Goal: Browse casually

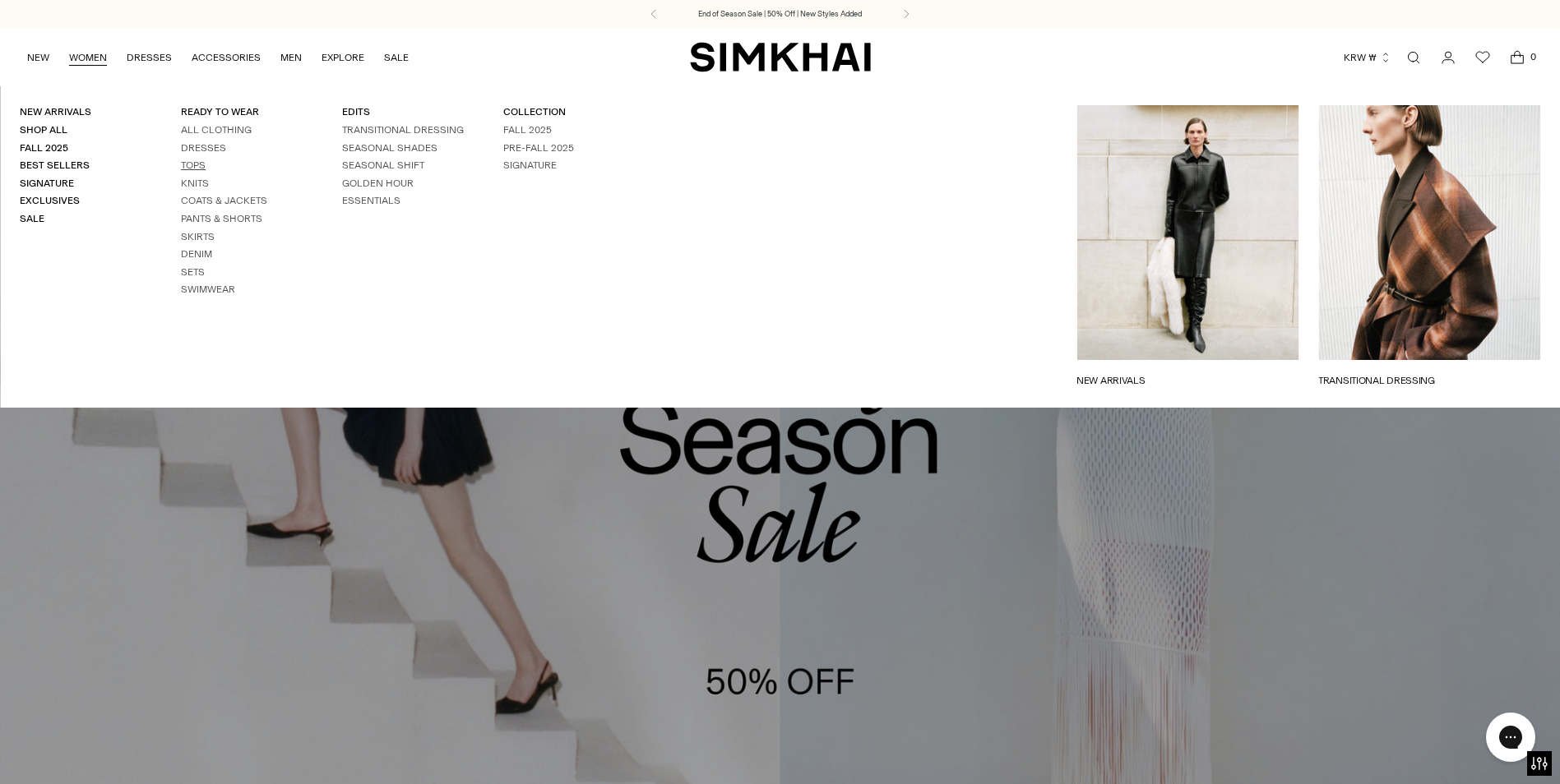
click at [199, 167] on link "Tops" at bounding box center [193, 165] width 25 height 11
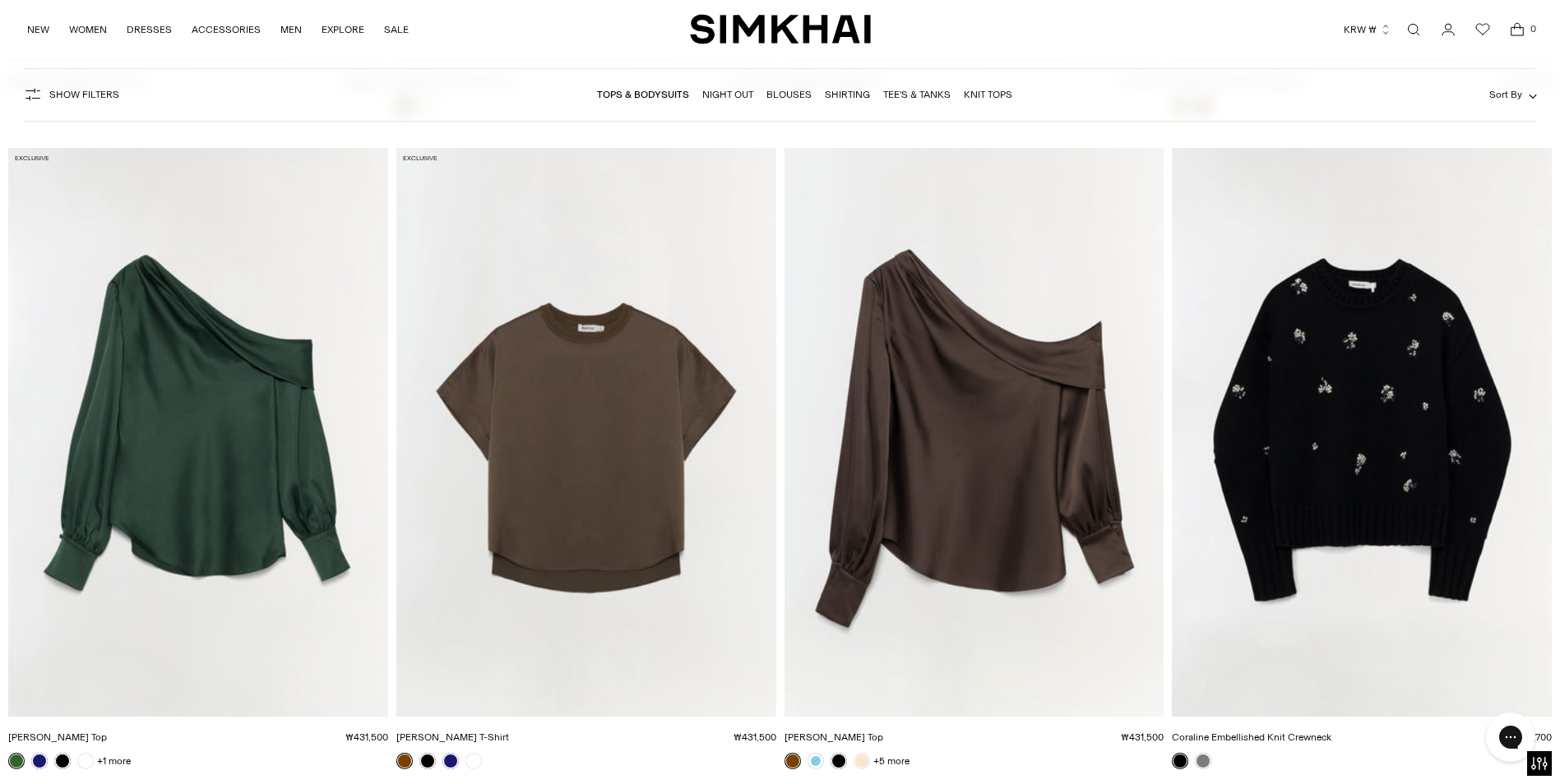
scroll to position [4028, 0]
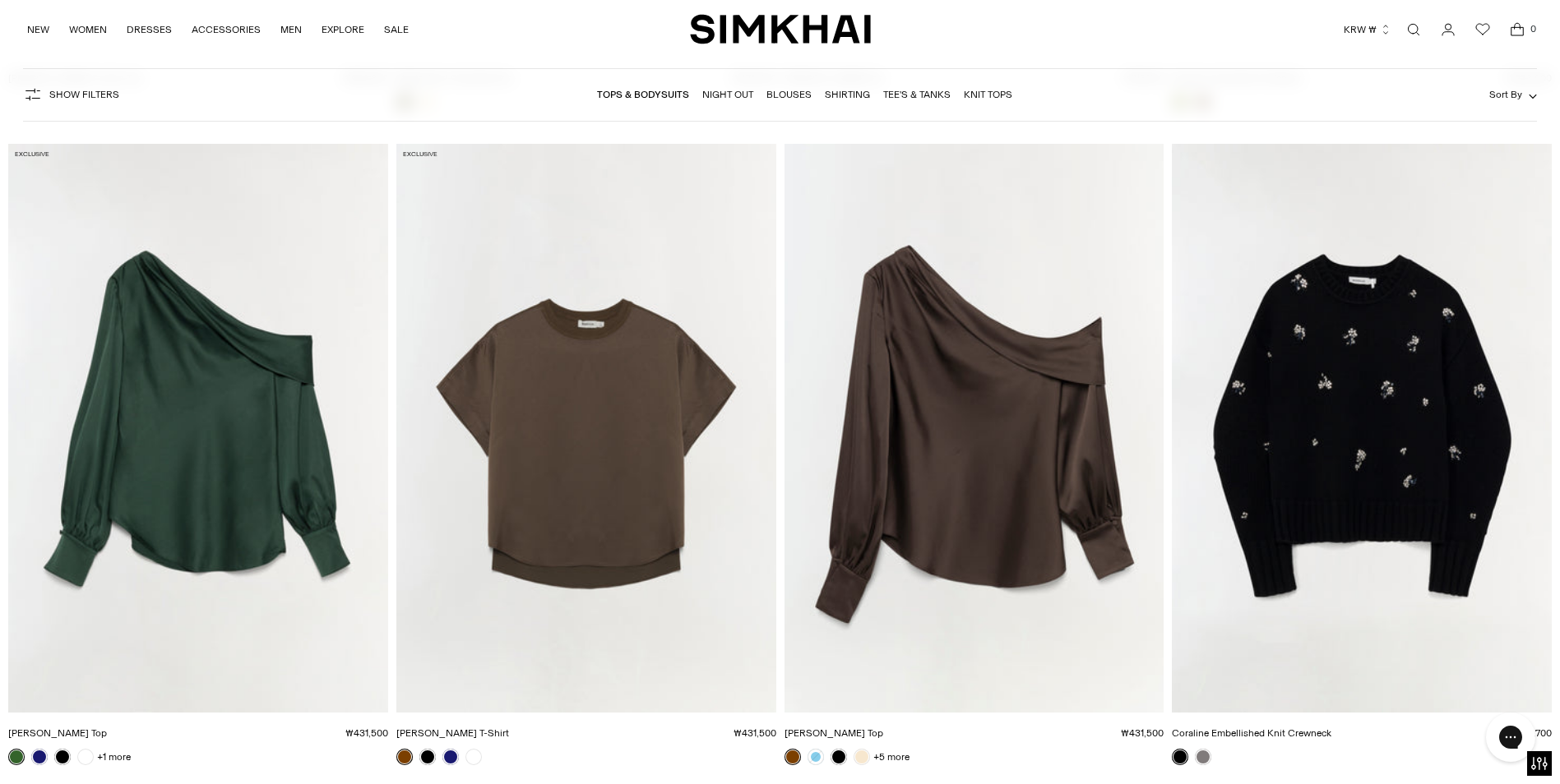
click at [0, 0] on img "Alice Satin Top" at bounding box center [0, 0] width 0 height 0
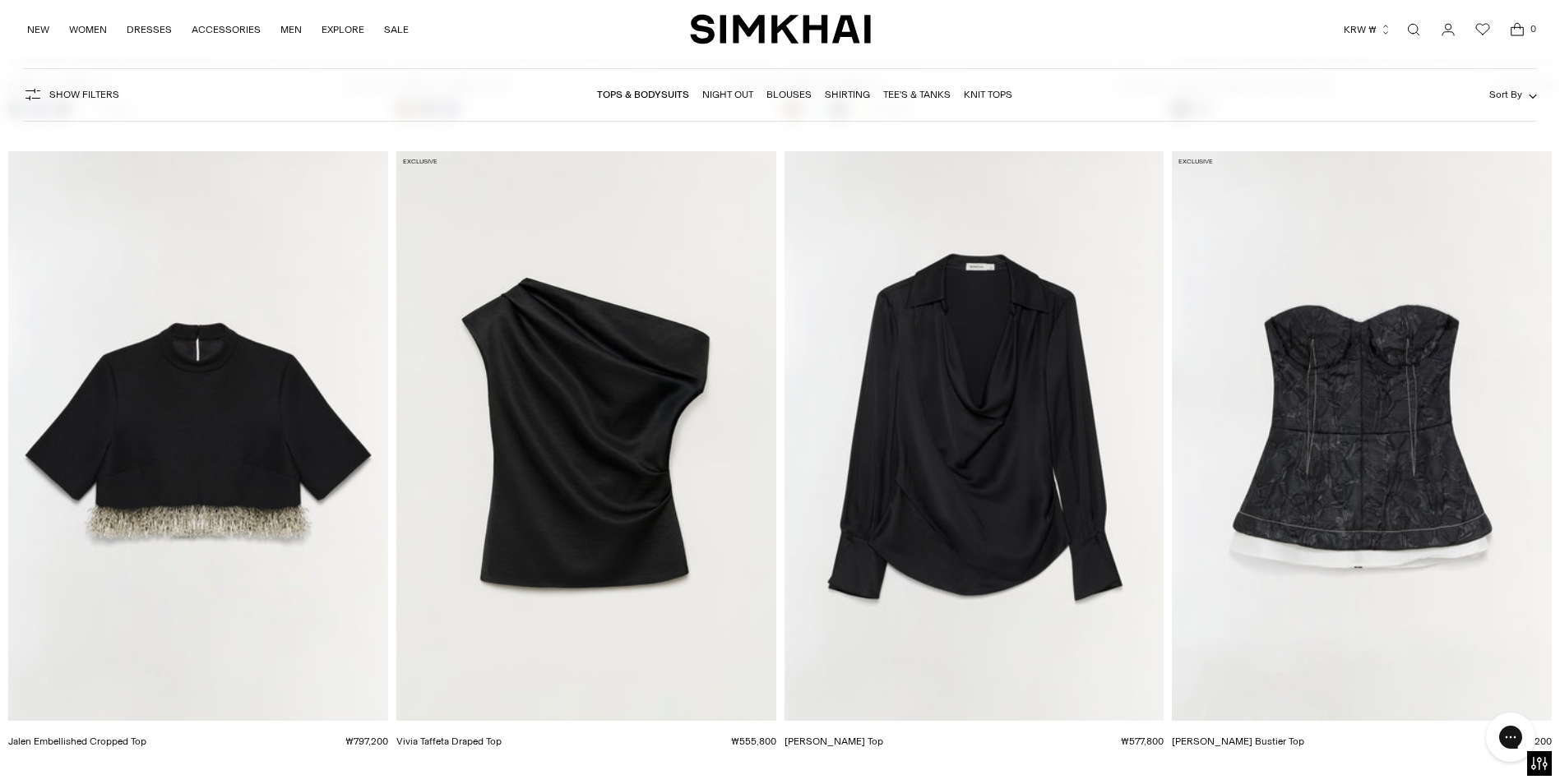
scroll to position [4685, 0]
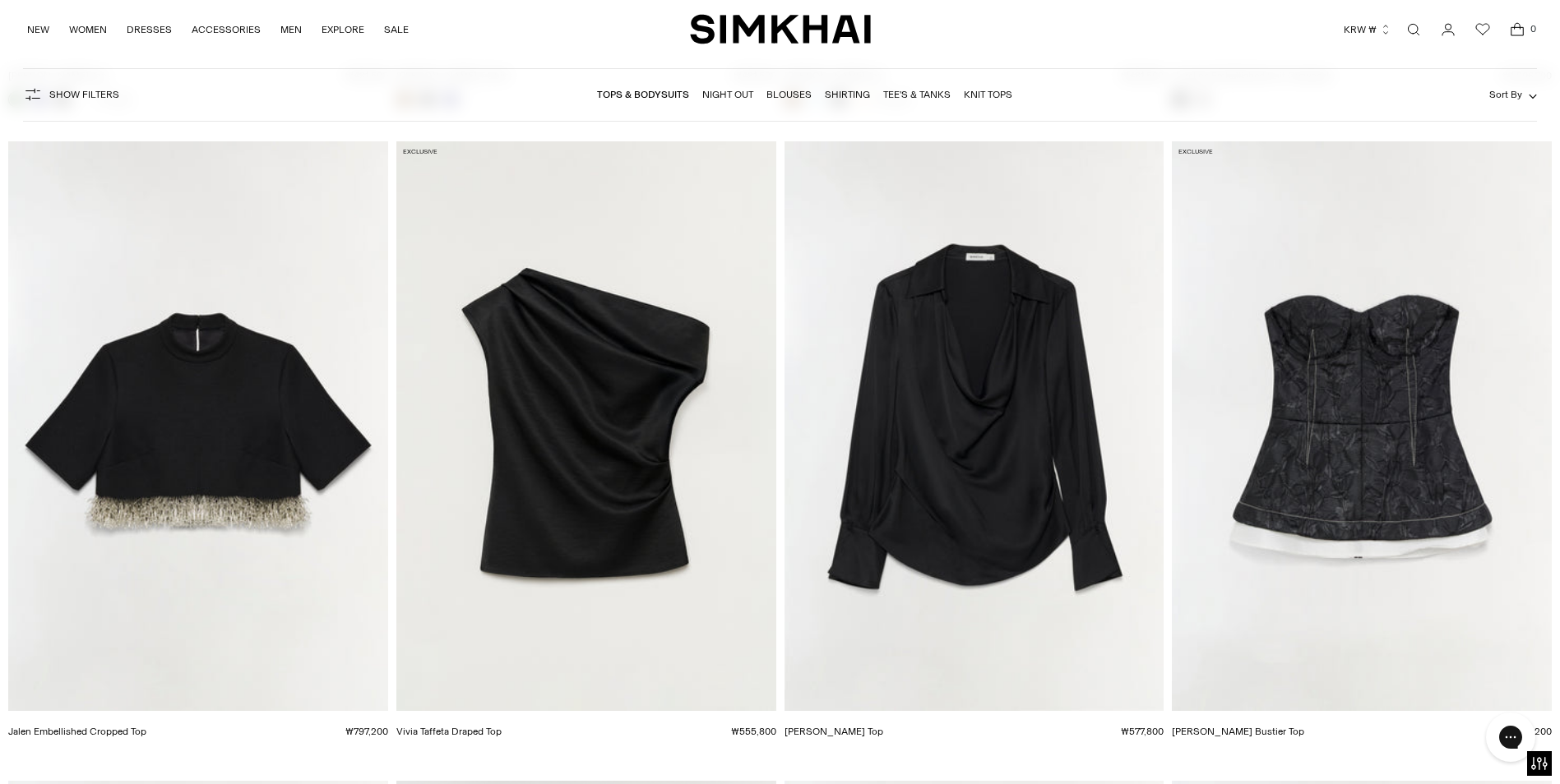
click at [0, 0] on img "Vivia Taffeta Draped Top" at bounding box center [0, 0] width 0 height 0
click at [0, 0] on img "Symone Satin Top" at bounding box center [0, 0] width 0 height 0
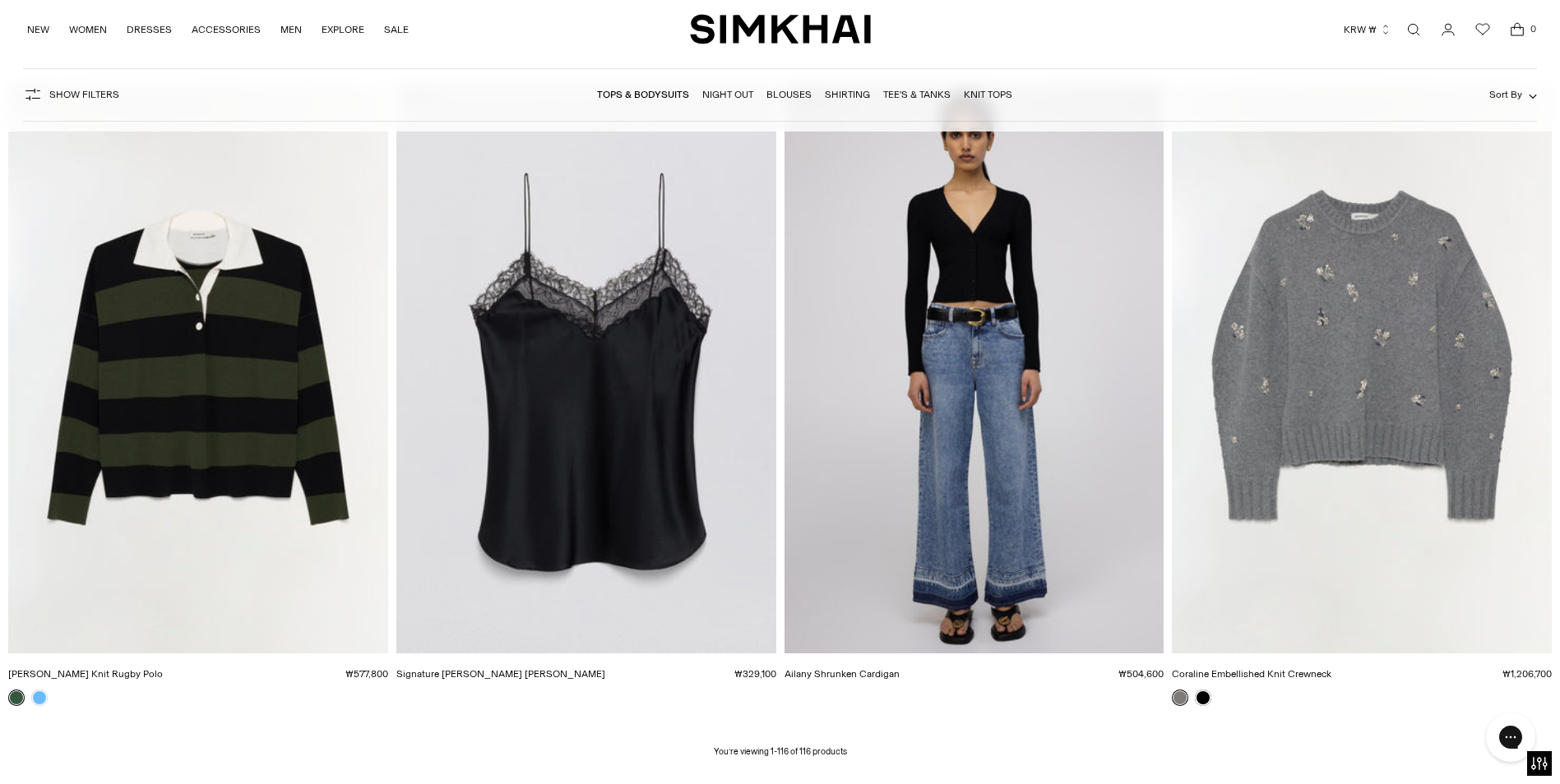
scroll to position [18707, 0]
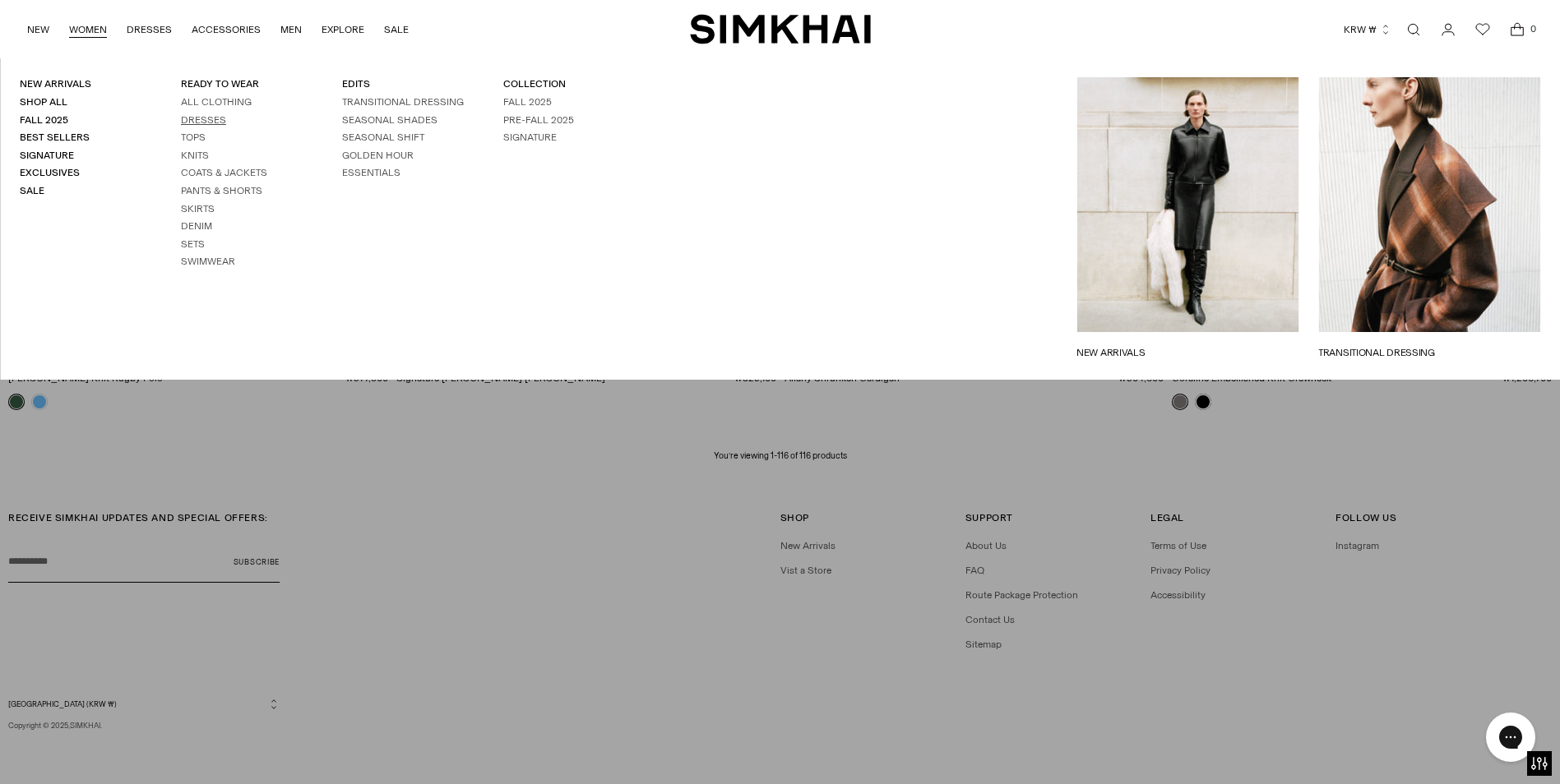
click at [211, 121] on link "Dresses" at bounding box center [203, 119] width 46 height 11
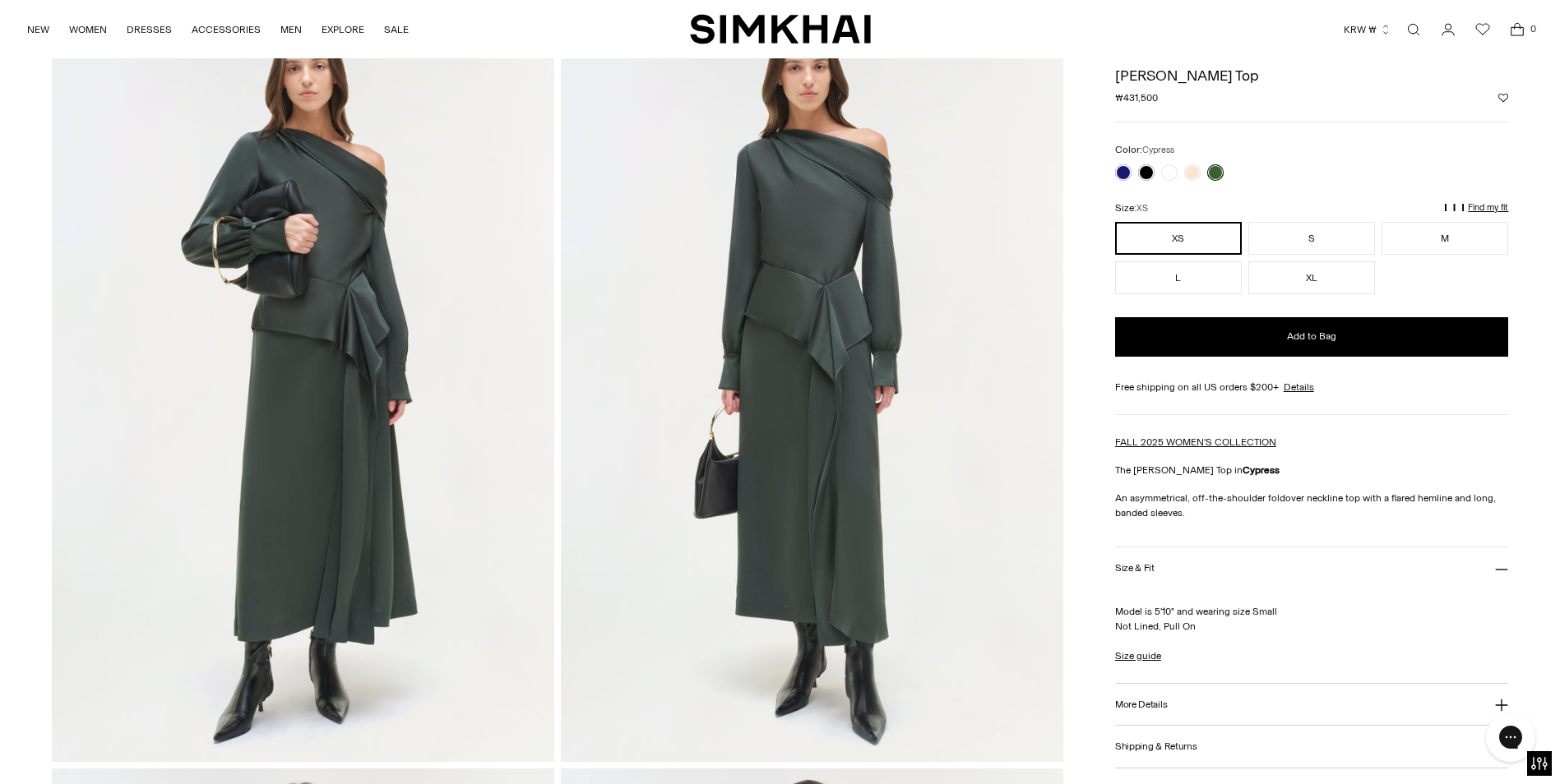
scroll to position [82, 0]
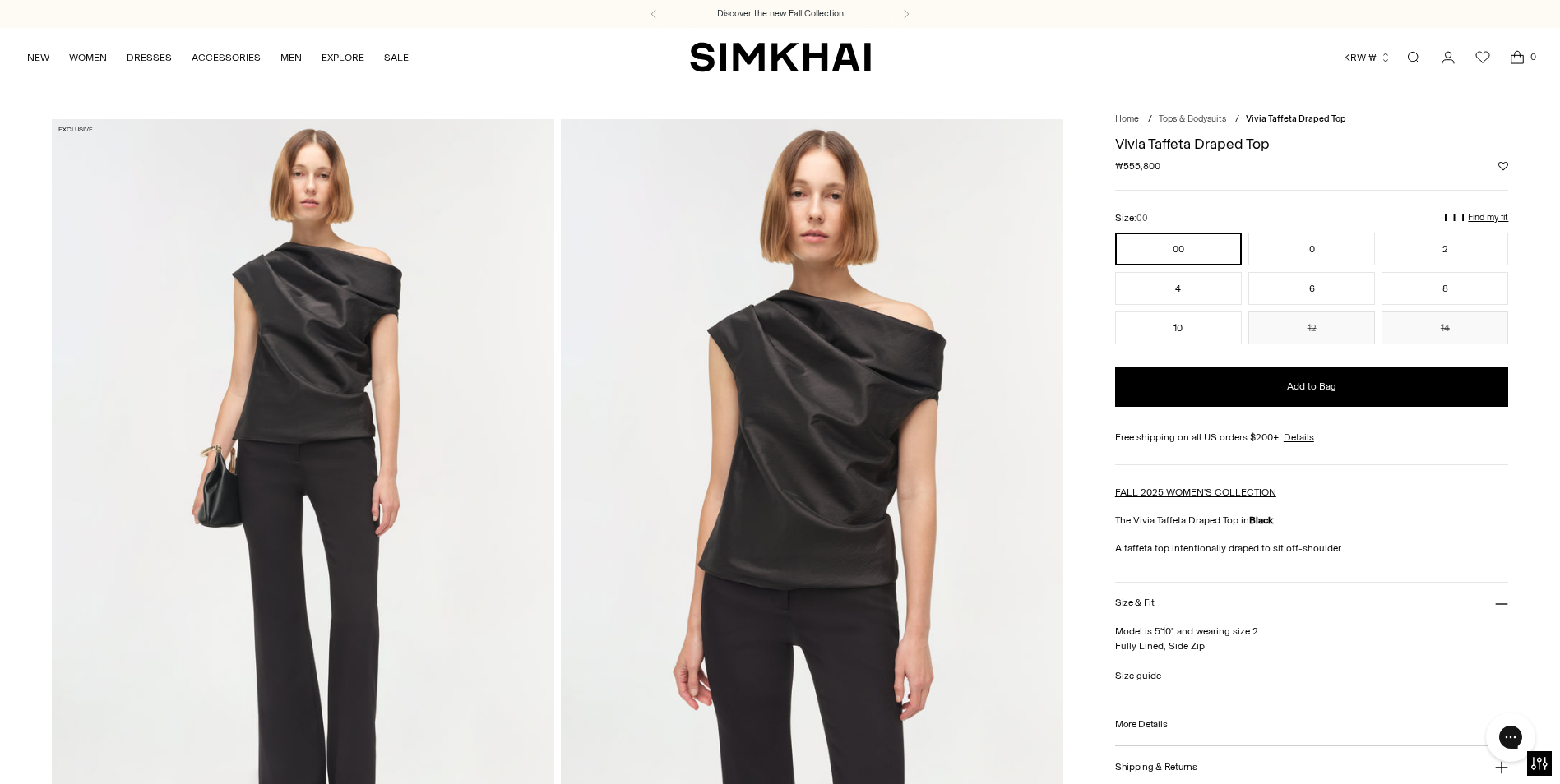
click at [1073, 27] on div "Discover the new Fall Collection" at bounding box center [780, 14] width 1560 height 28
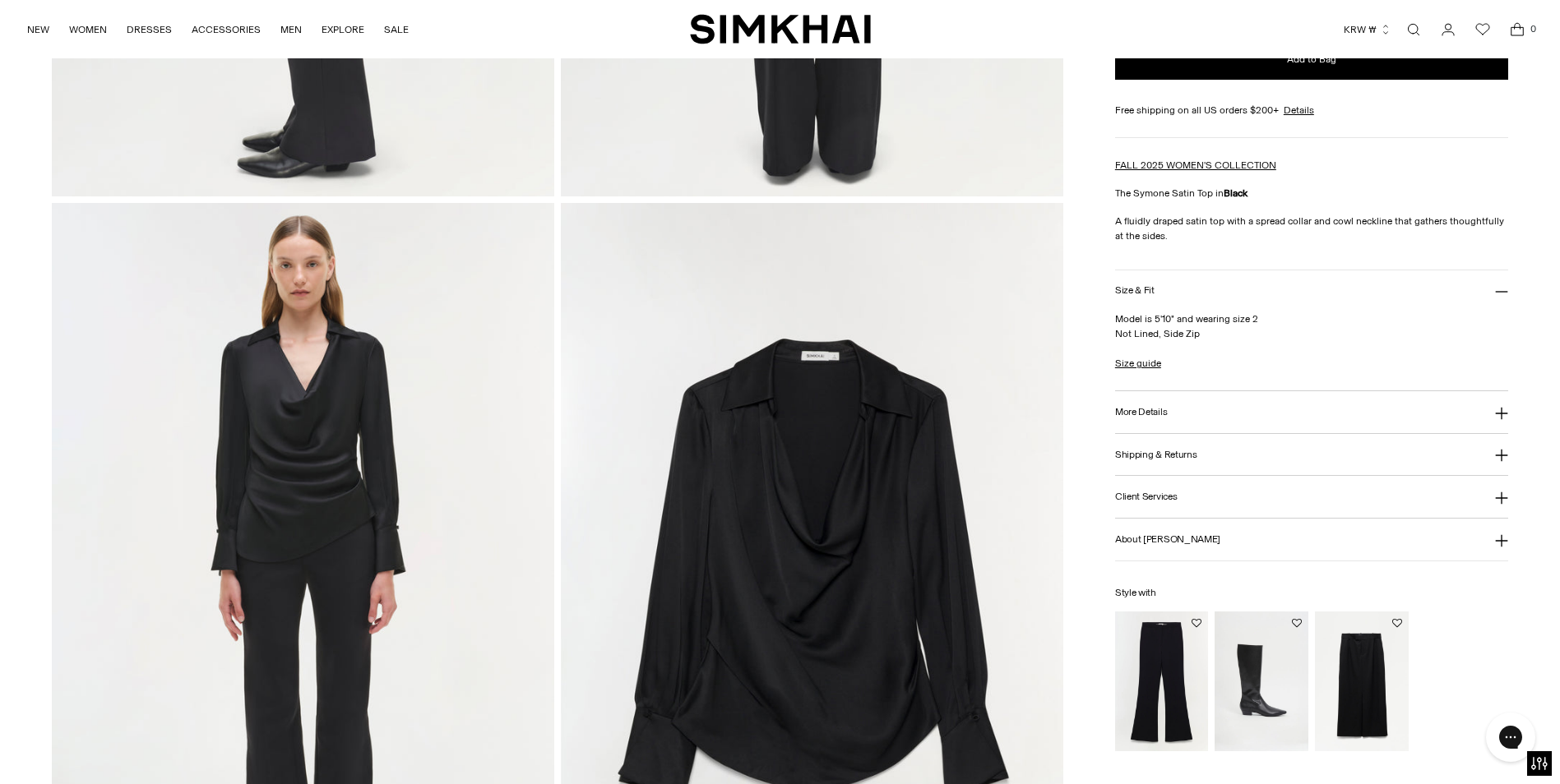
scroll to position [1562, 0]
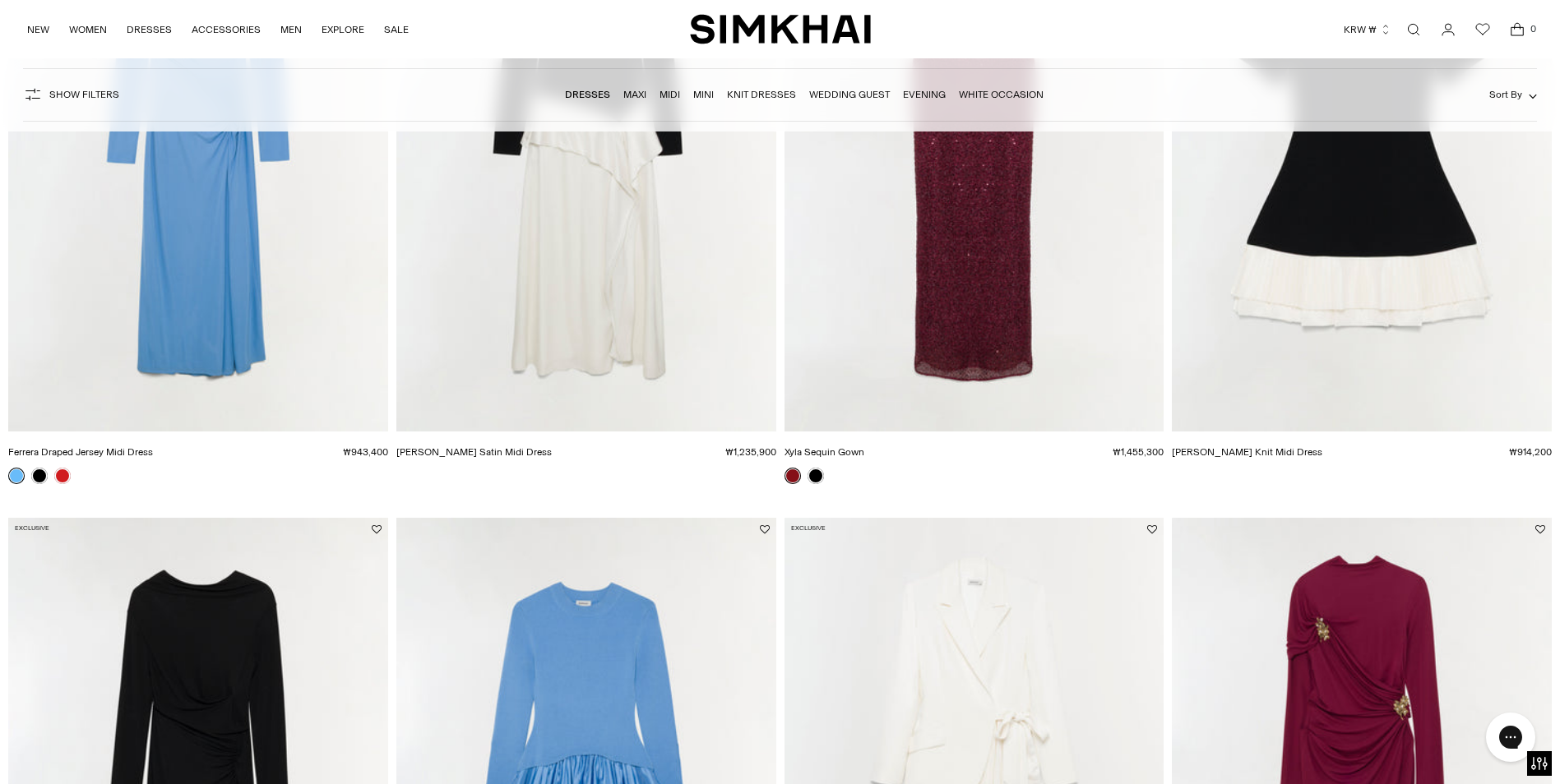
scroll to position [165, 0]
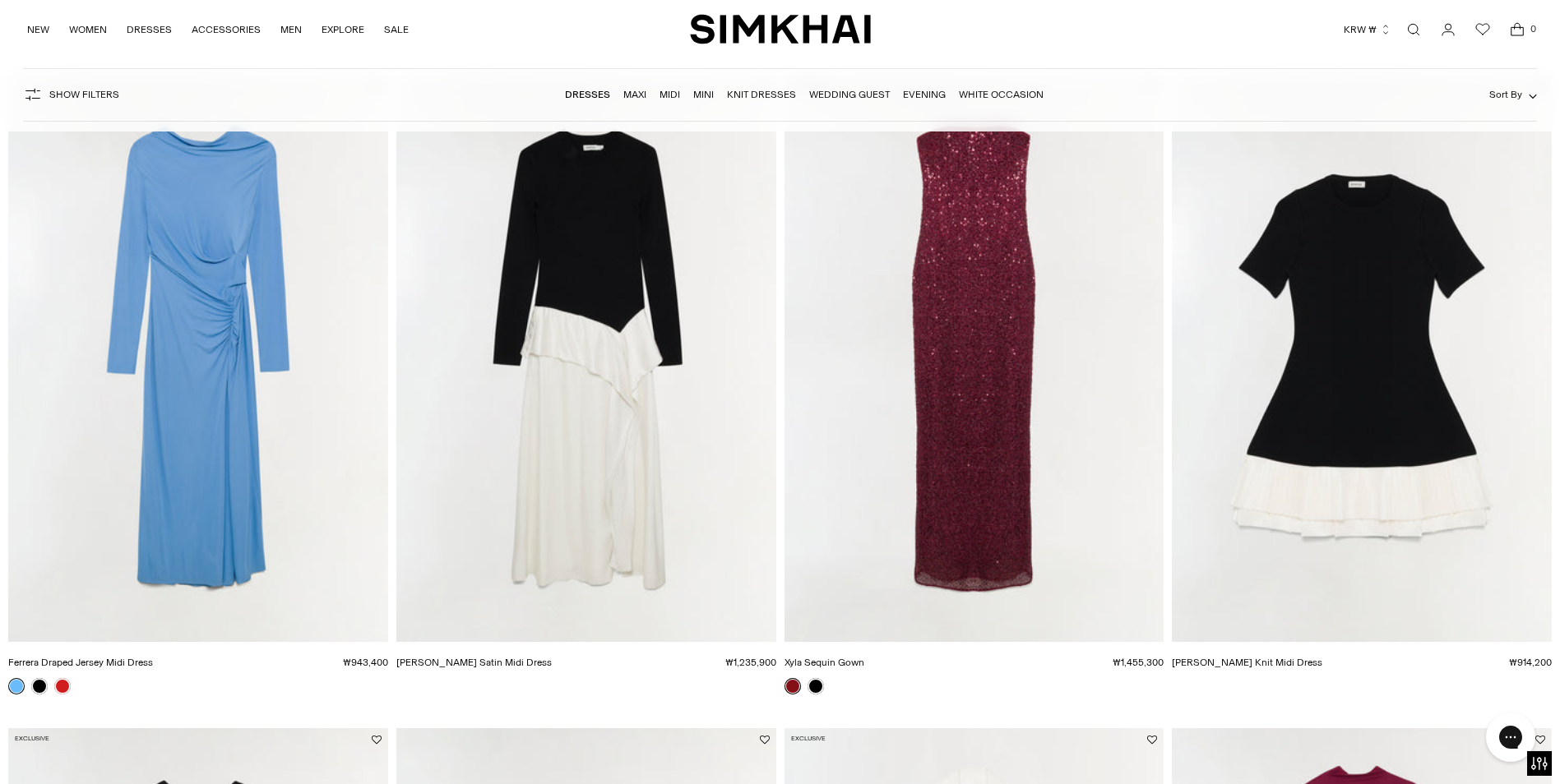
click at [0, 0] on img "Ferrera Draped Jersey Midi Dress" at bounding box center [0, 0] width 0 height 0
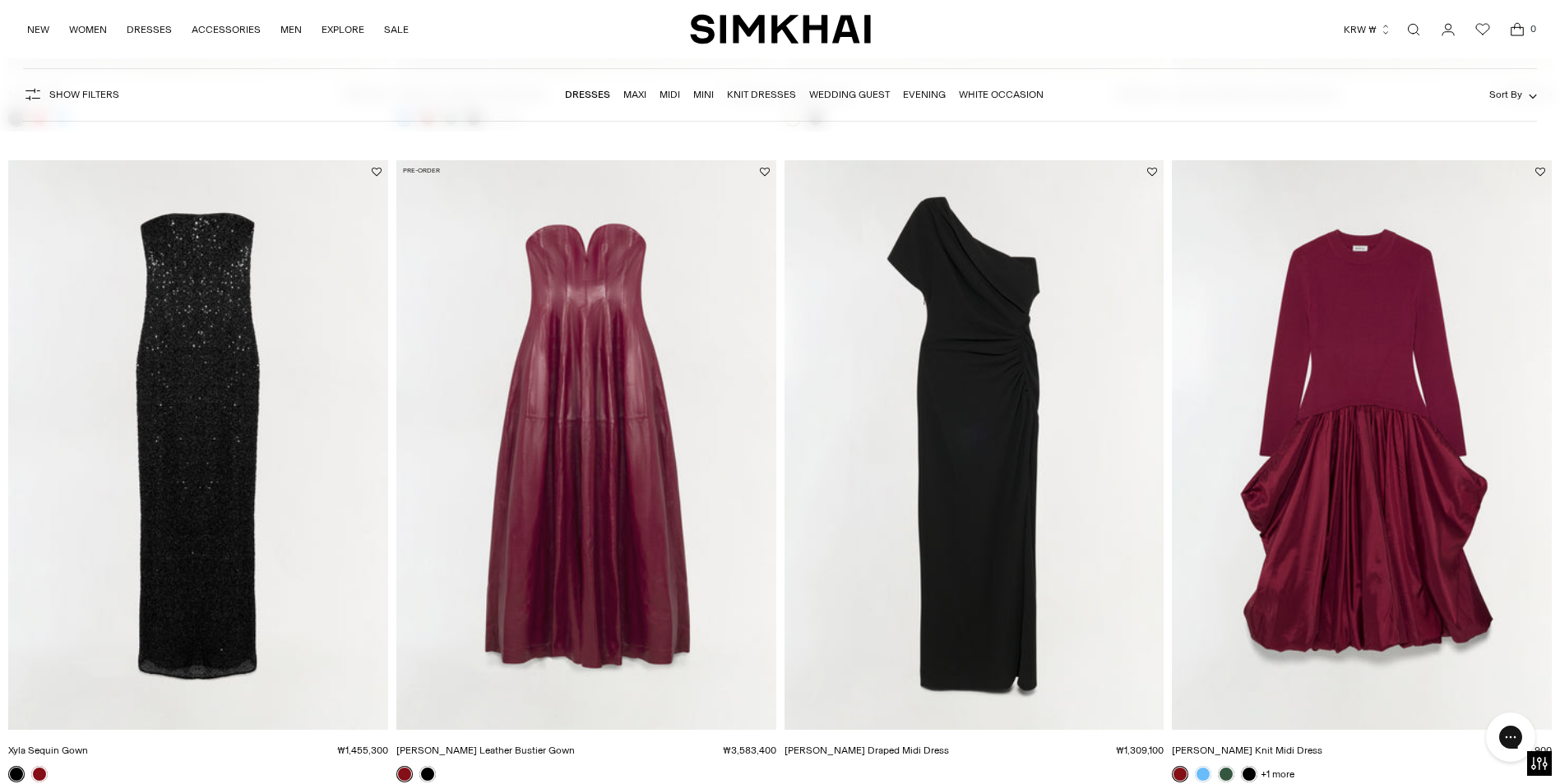
scroll to position [1397, 0]
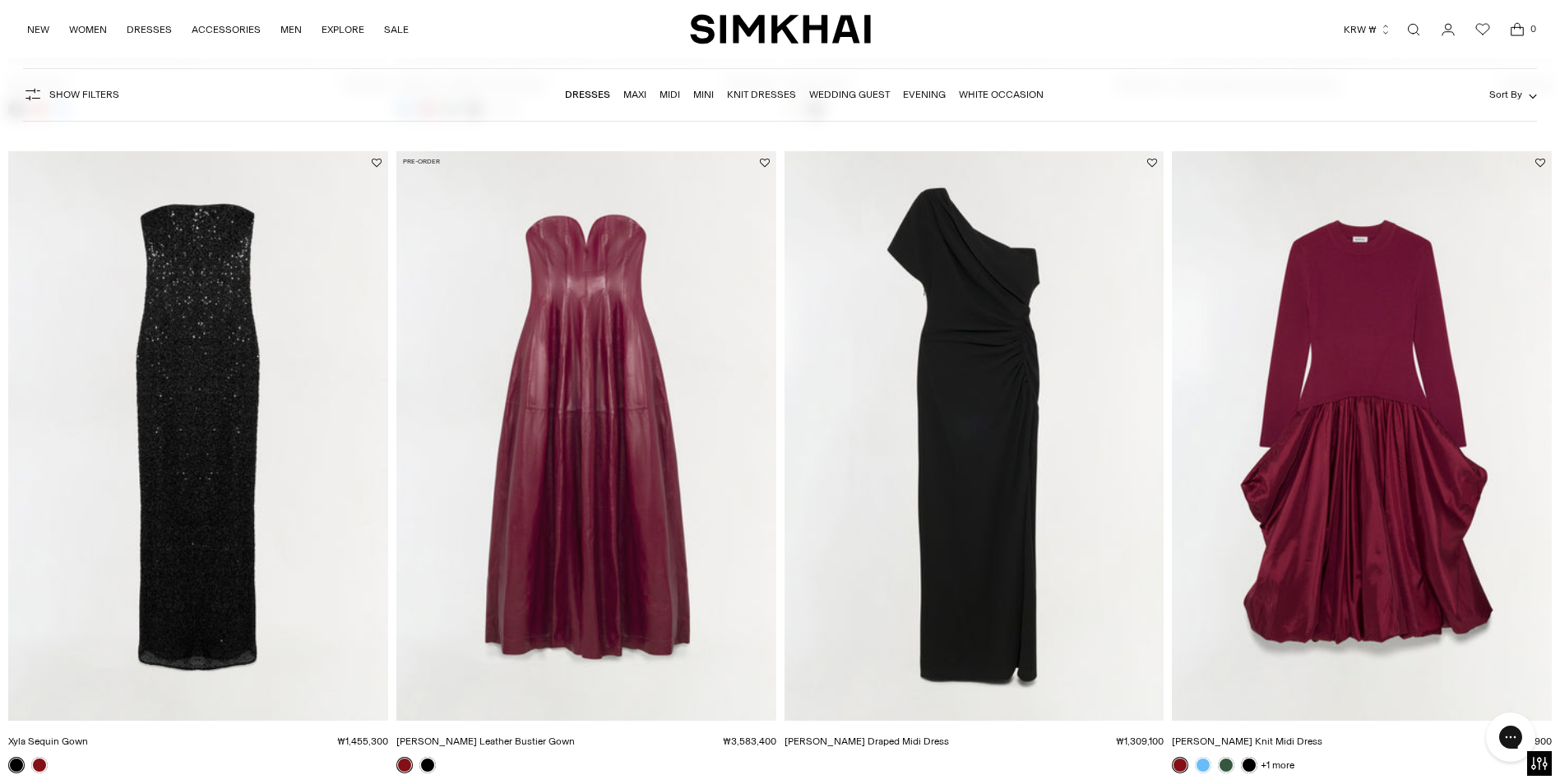
click at [0, 0] on img "Kally Draped Midi Dress" at bounding box center [0, 0] width 0 height 0
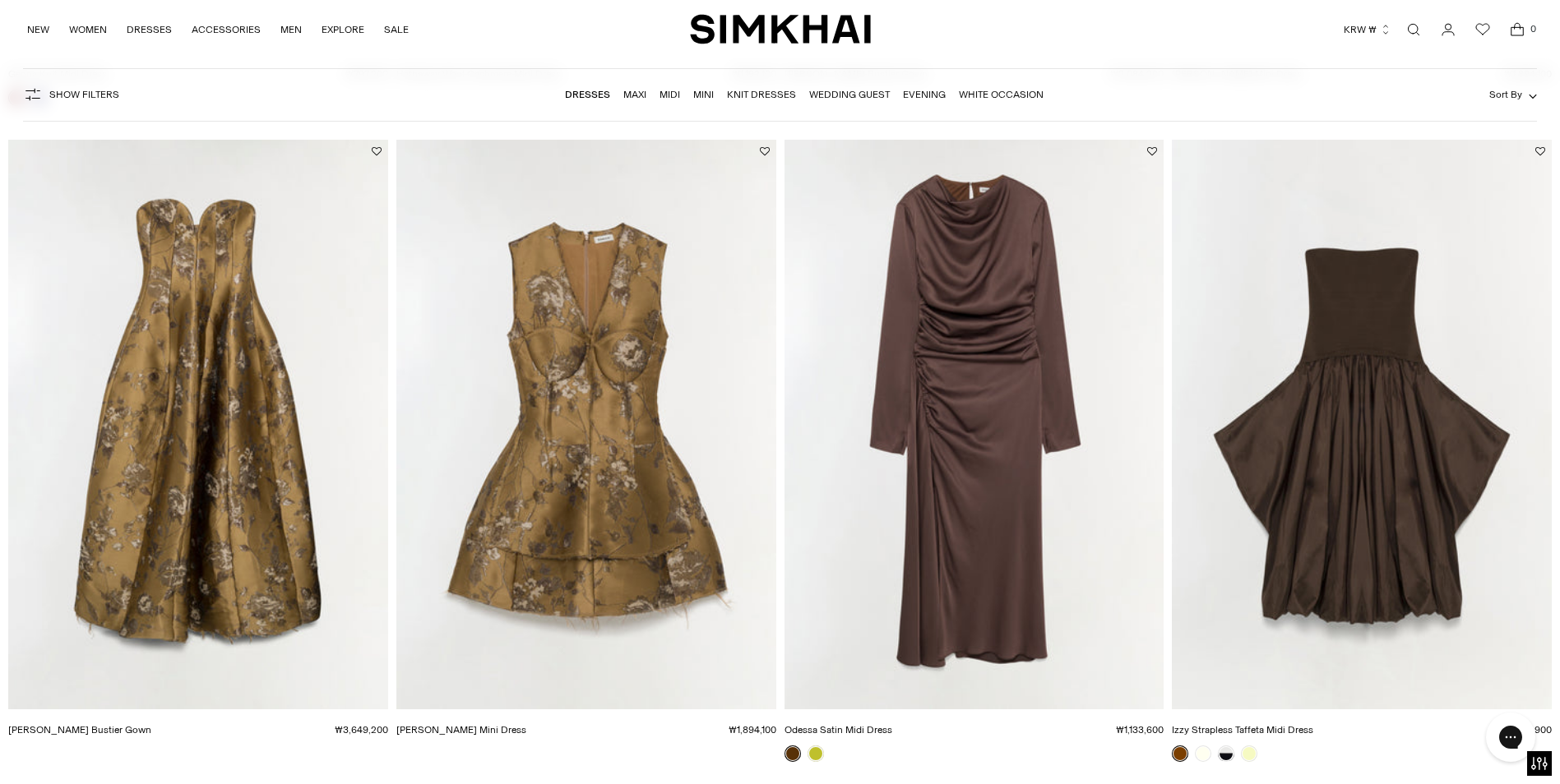
scroll to position [3370, 0]
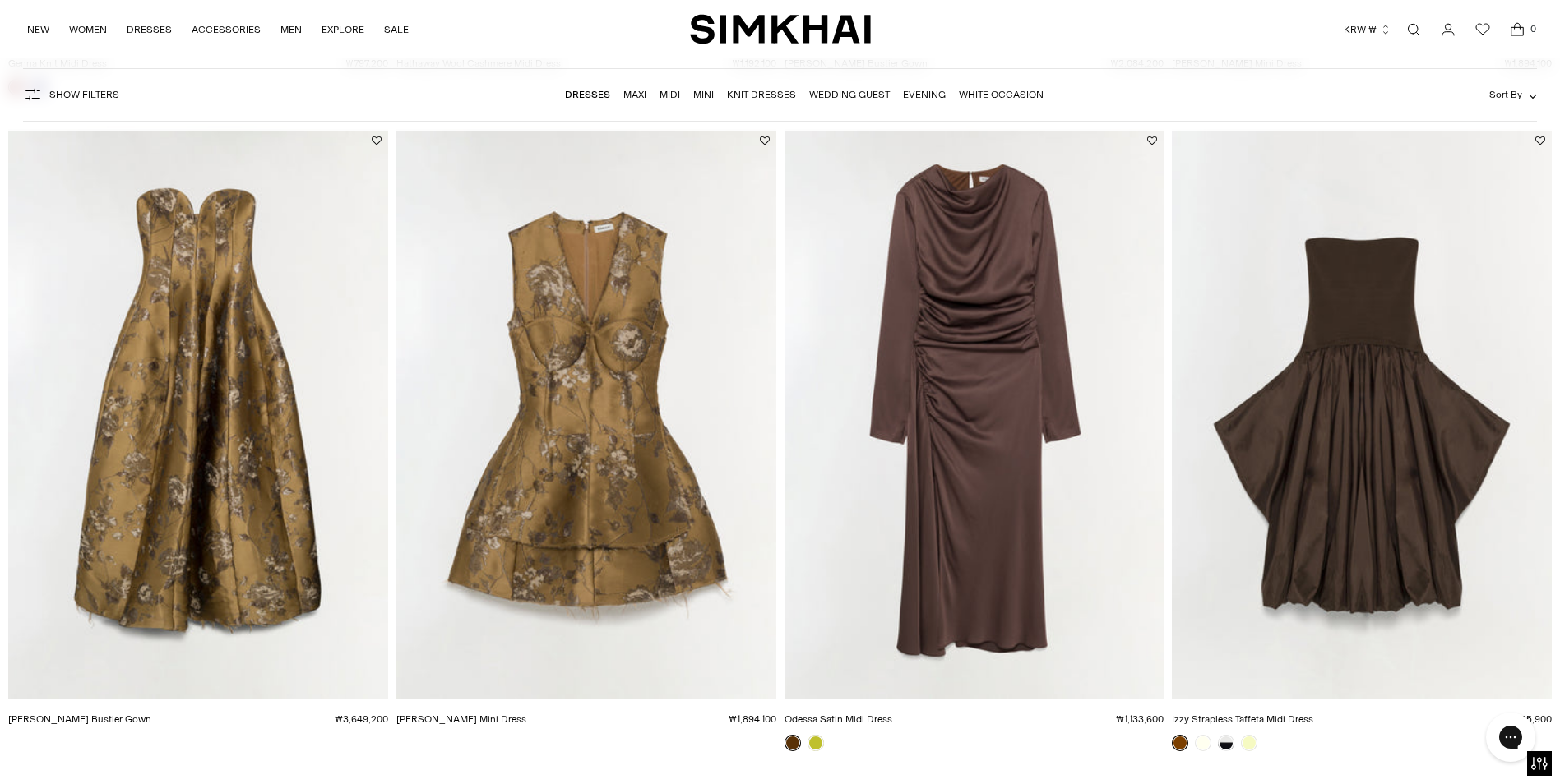
click at [0, 0] on img "Odessa Satin Midi Dress" at bounding box center [0, 0] width 0 height 0
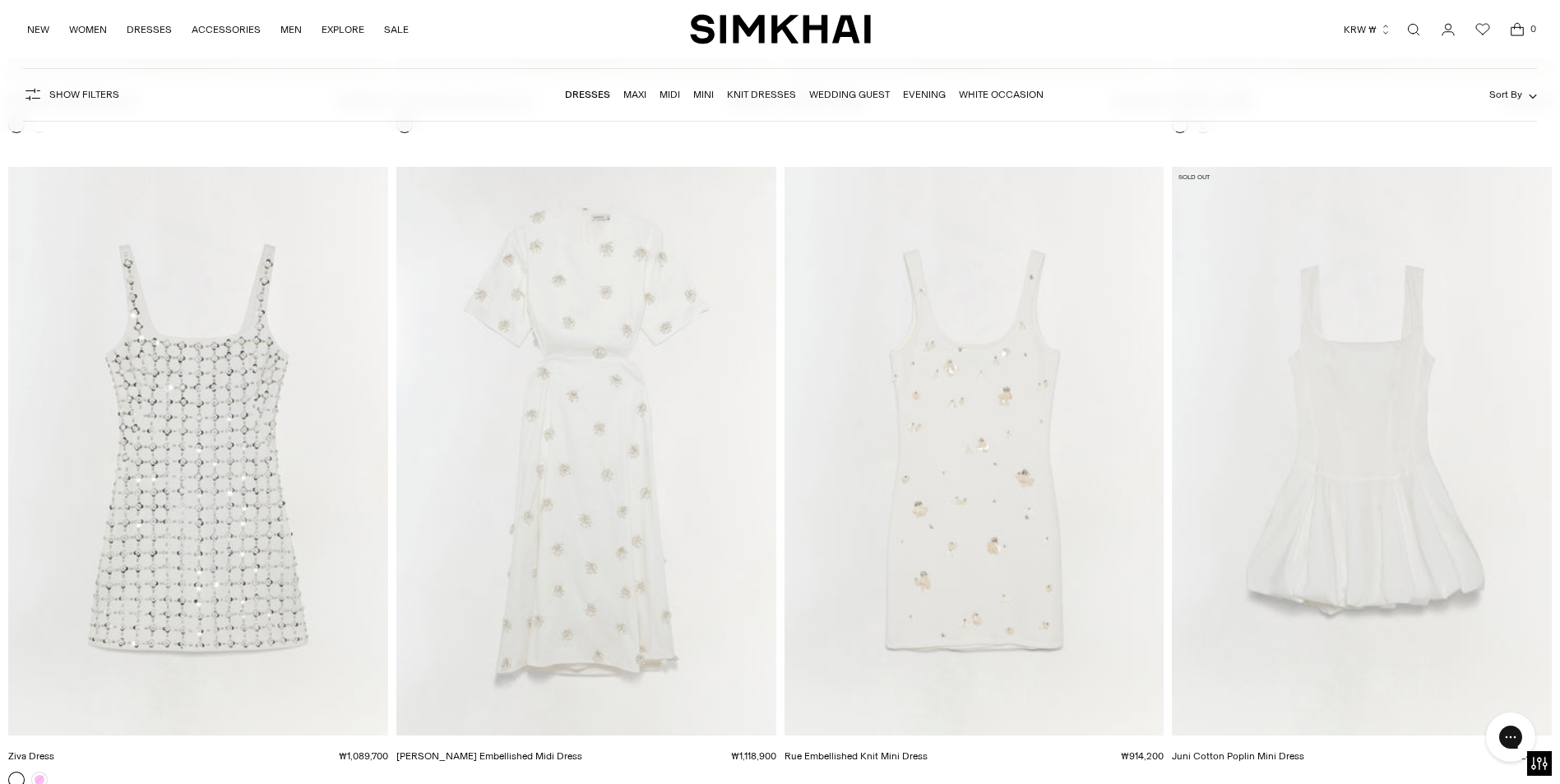
scroll to position [15945, 0]
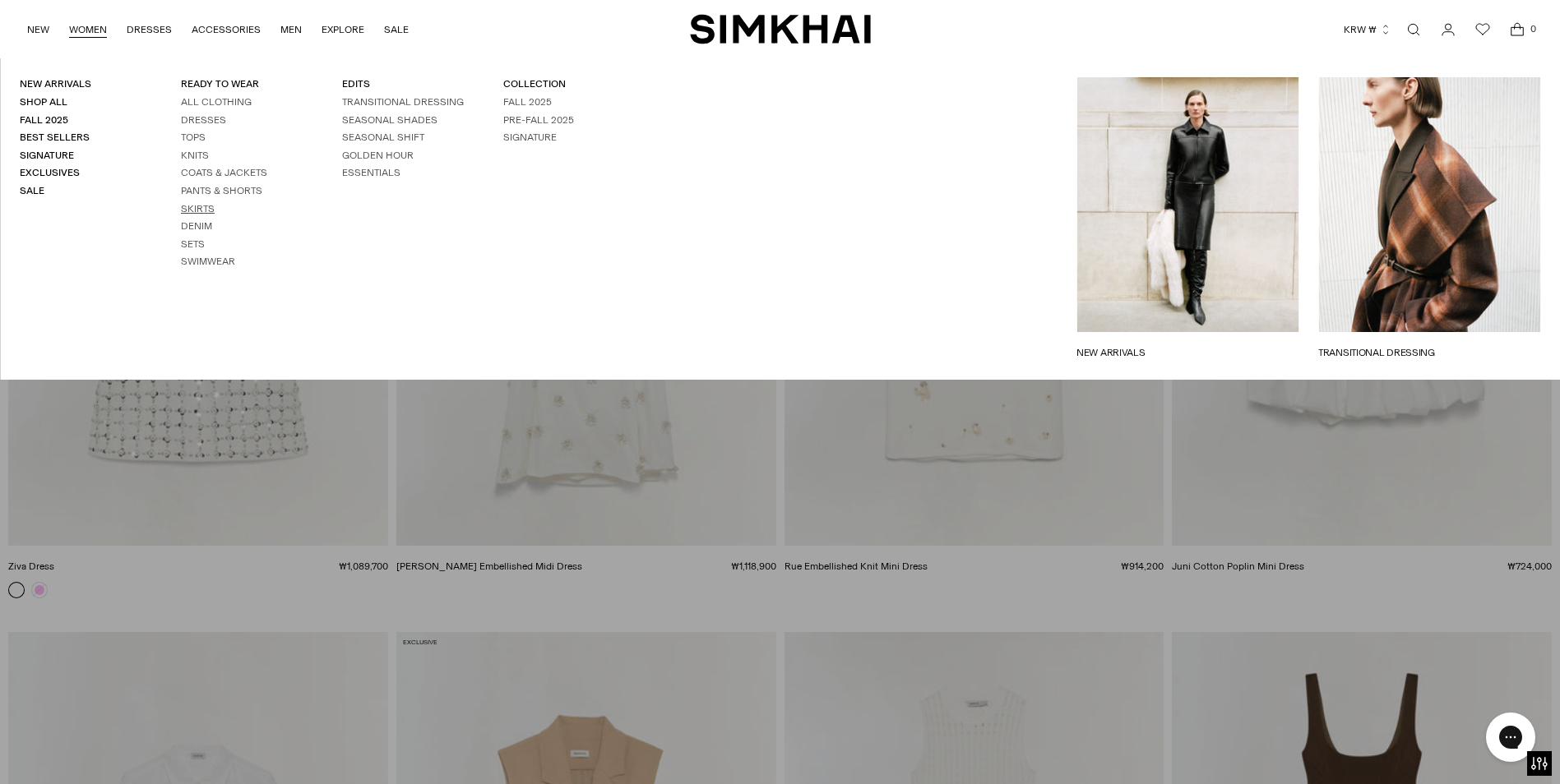
click at [207, 206] on link "Skirts" at bounding box center [197, 208] width 33 height 11
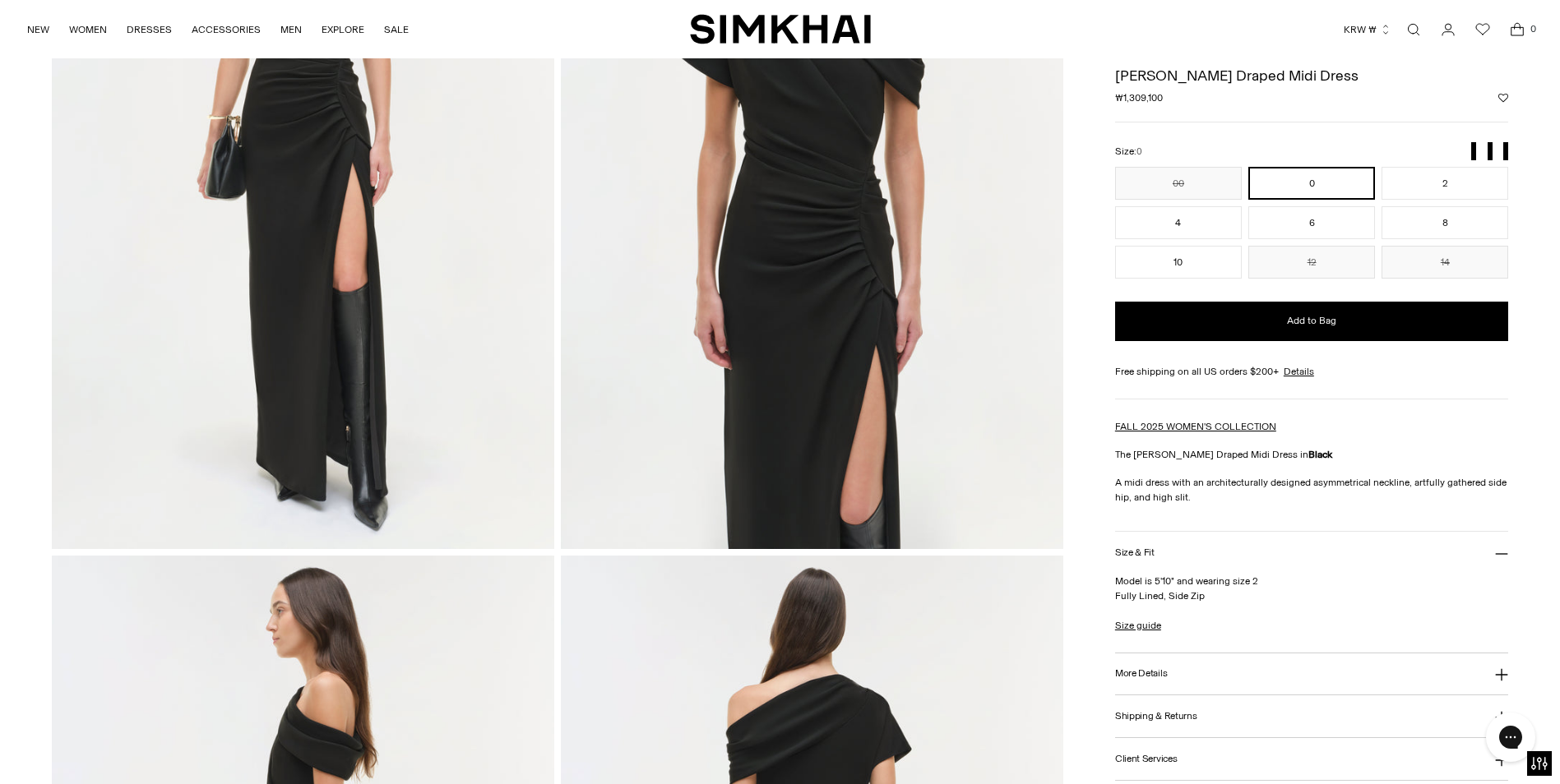
scroll to position [82, 0]
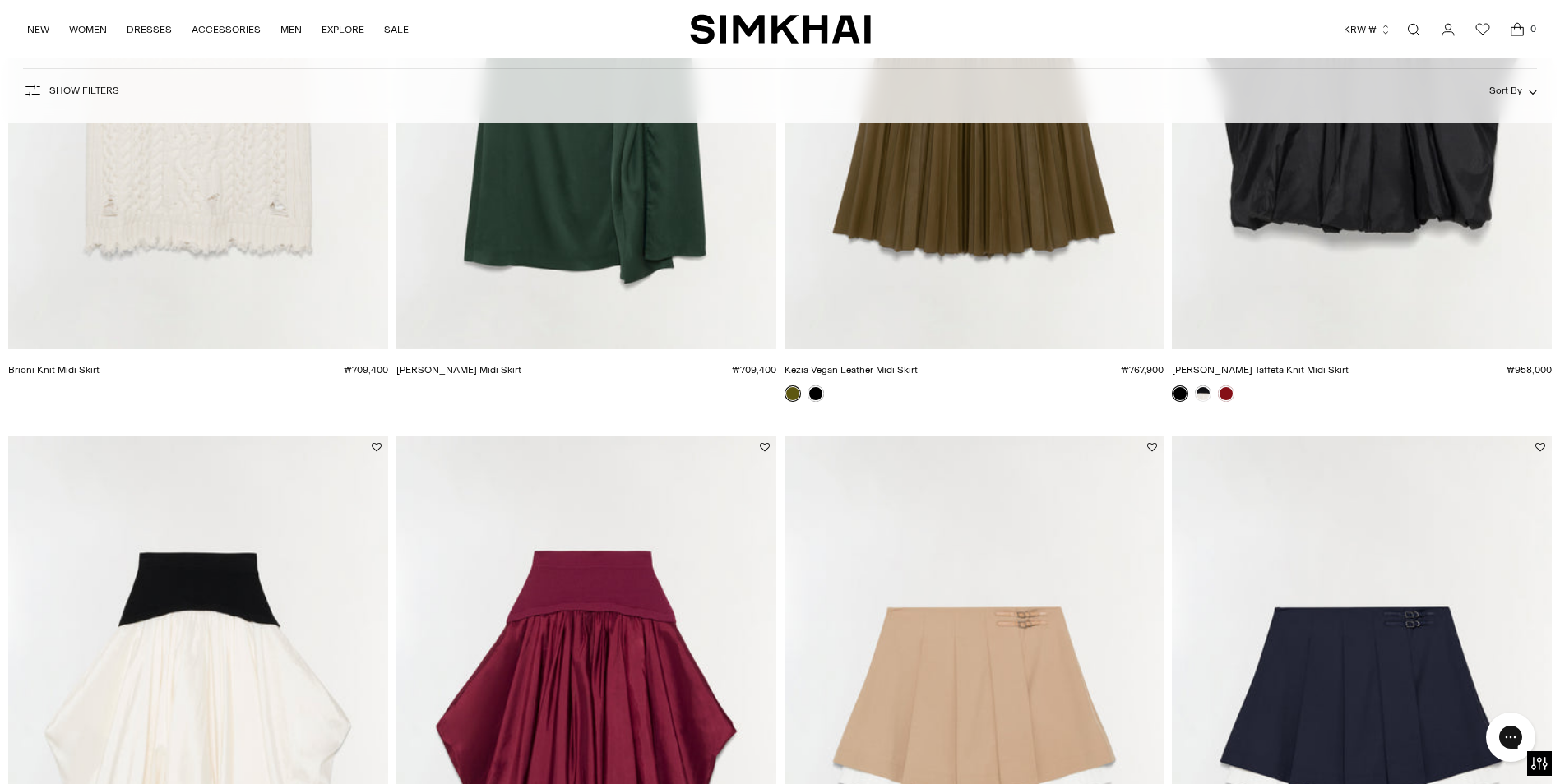
scroll to position [1480, 0]
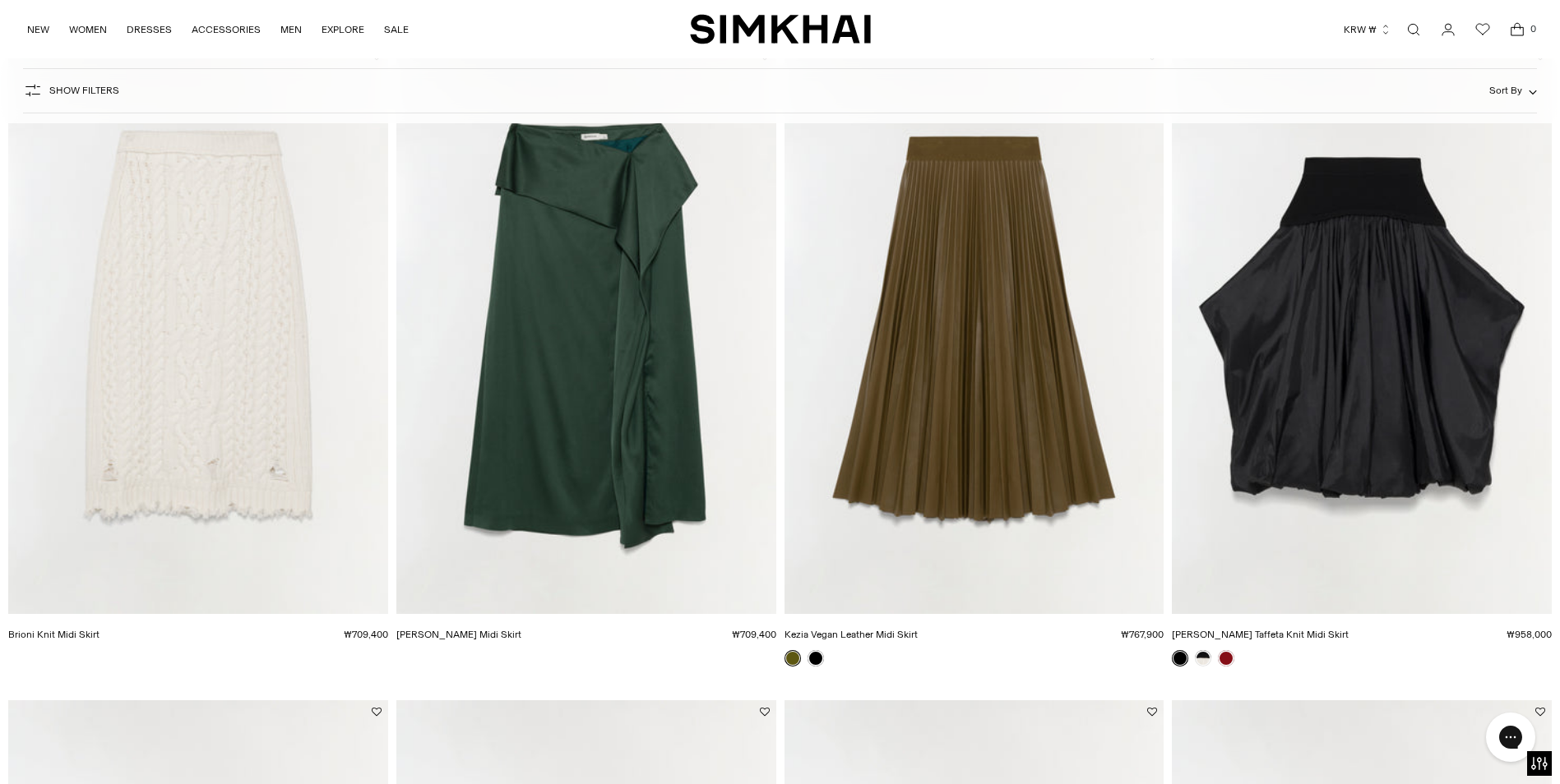
click at [0, 0] on img "Maria Satin Midi Skirt" at bounding box center [0, 0] width 0 height 0
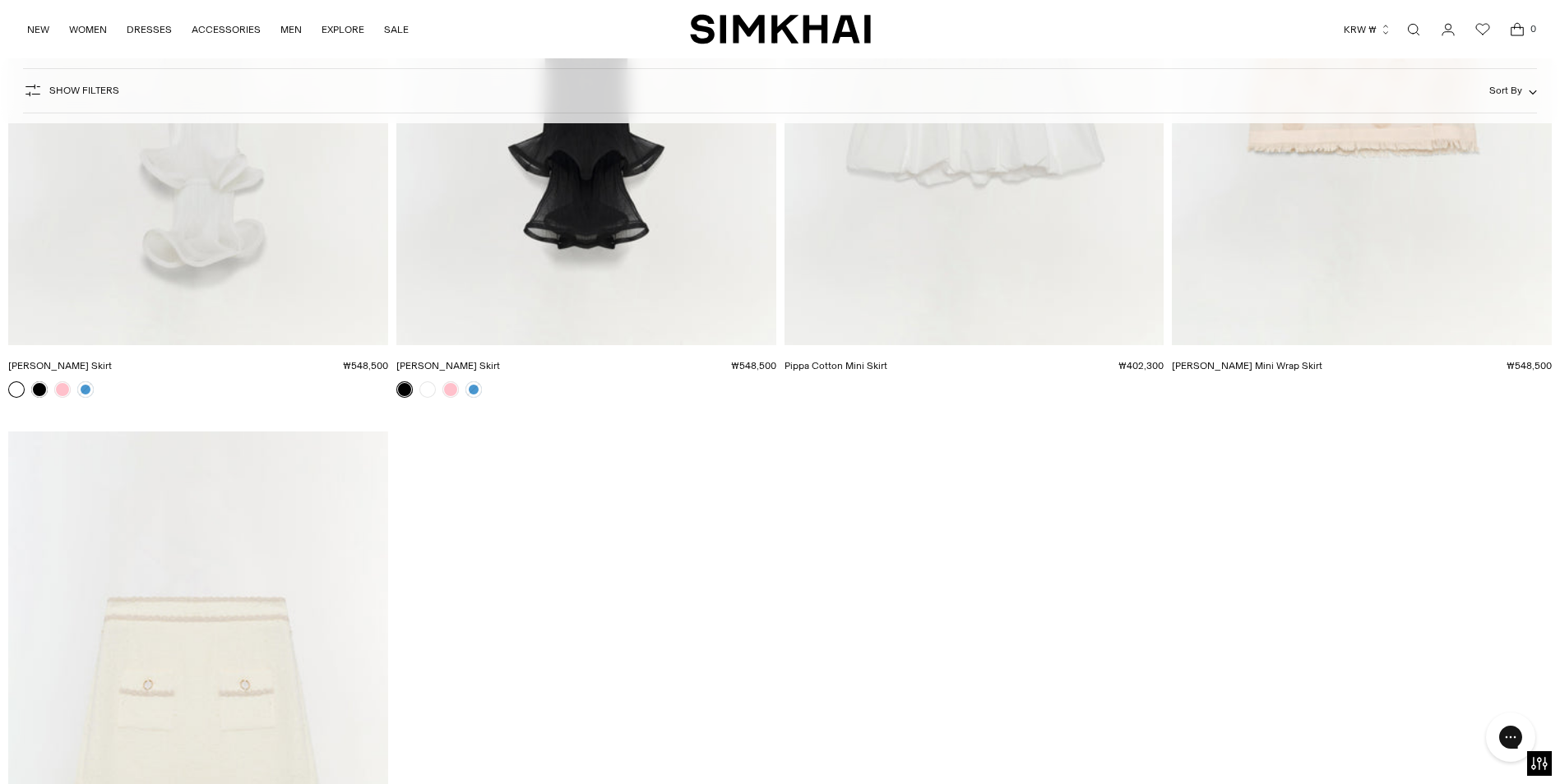
scroll to position [4109, 0]
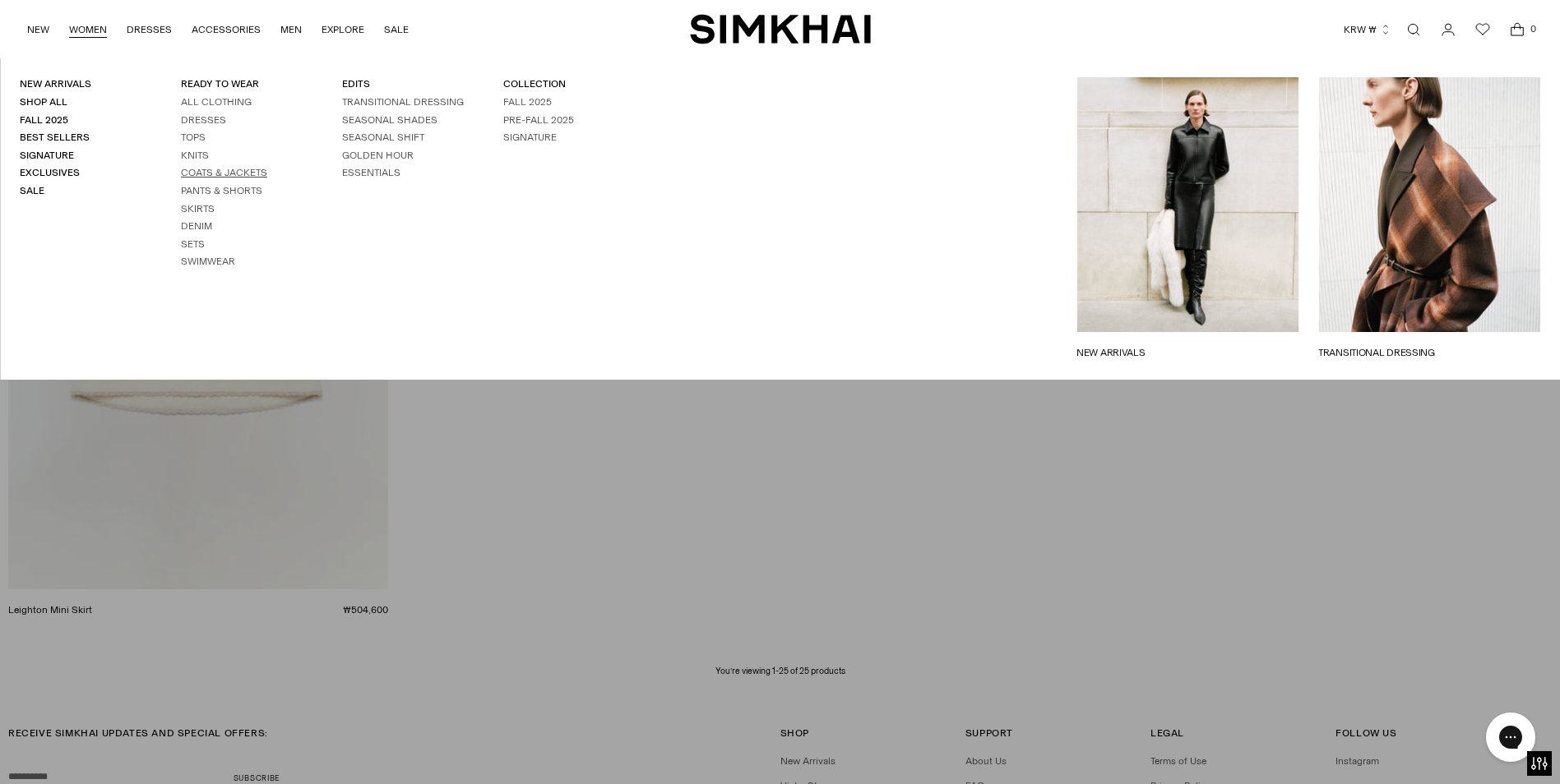
click at [228, 173] on link "Coats & Jackets" at bounding box center [223, 172] width 87 height 11
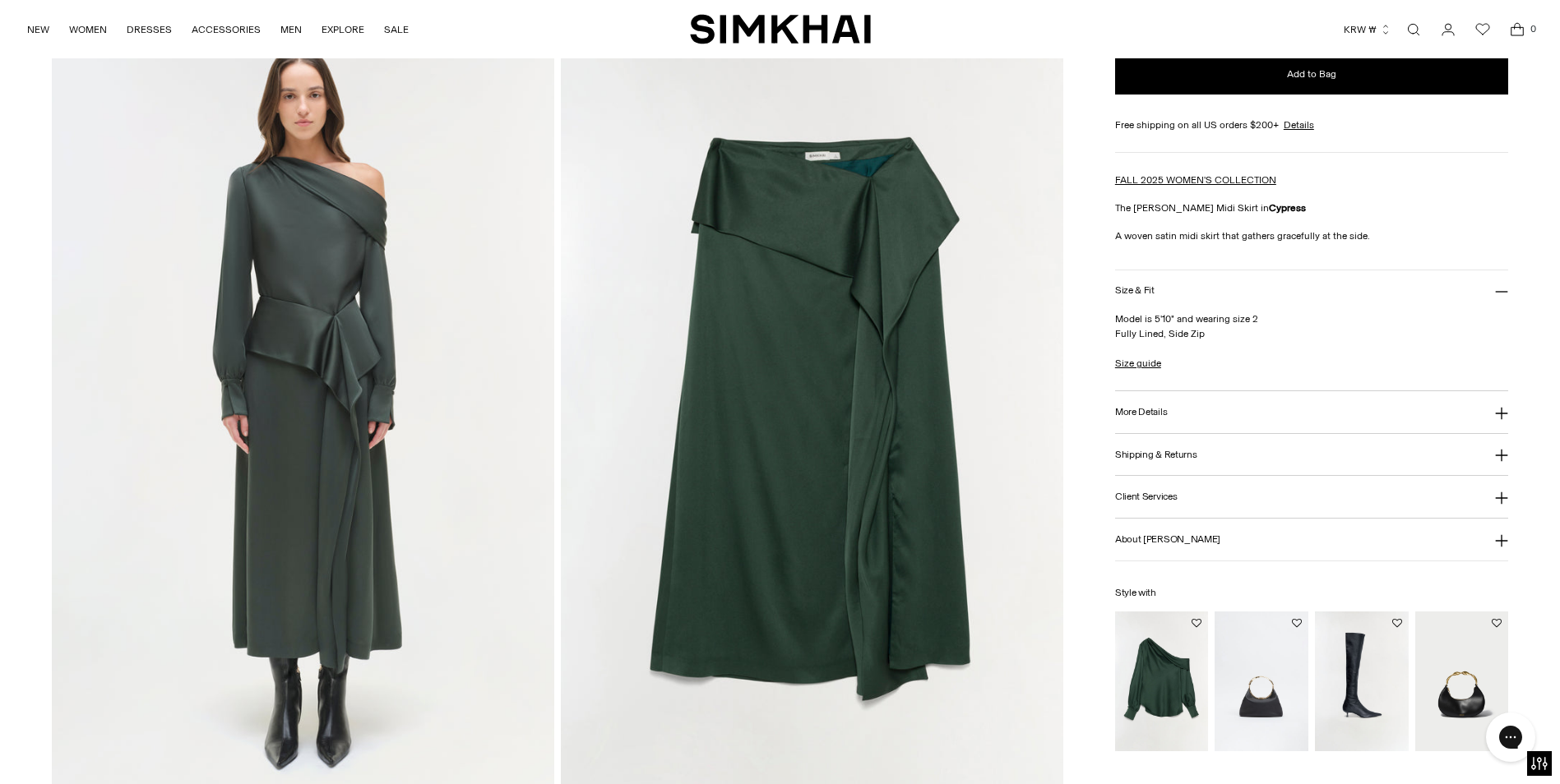
scroll to position [1644, 0]
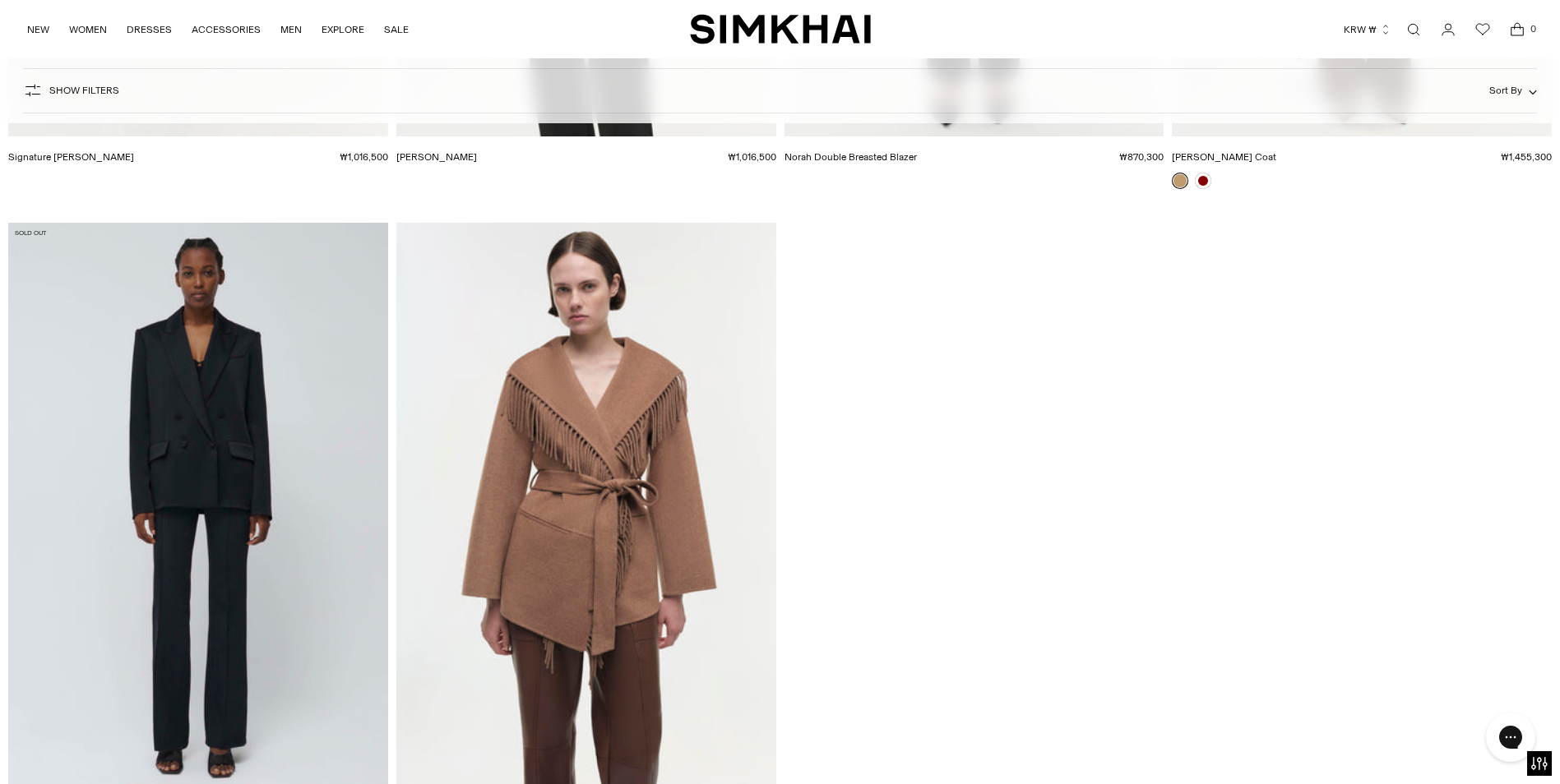
scroll to position [4685, 0]
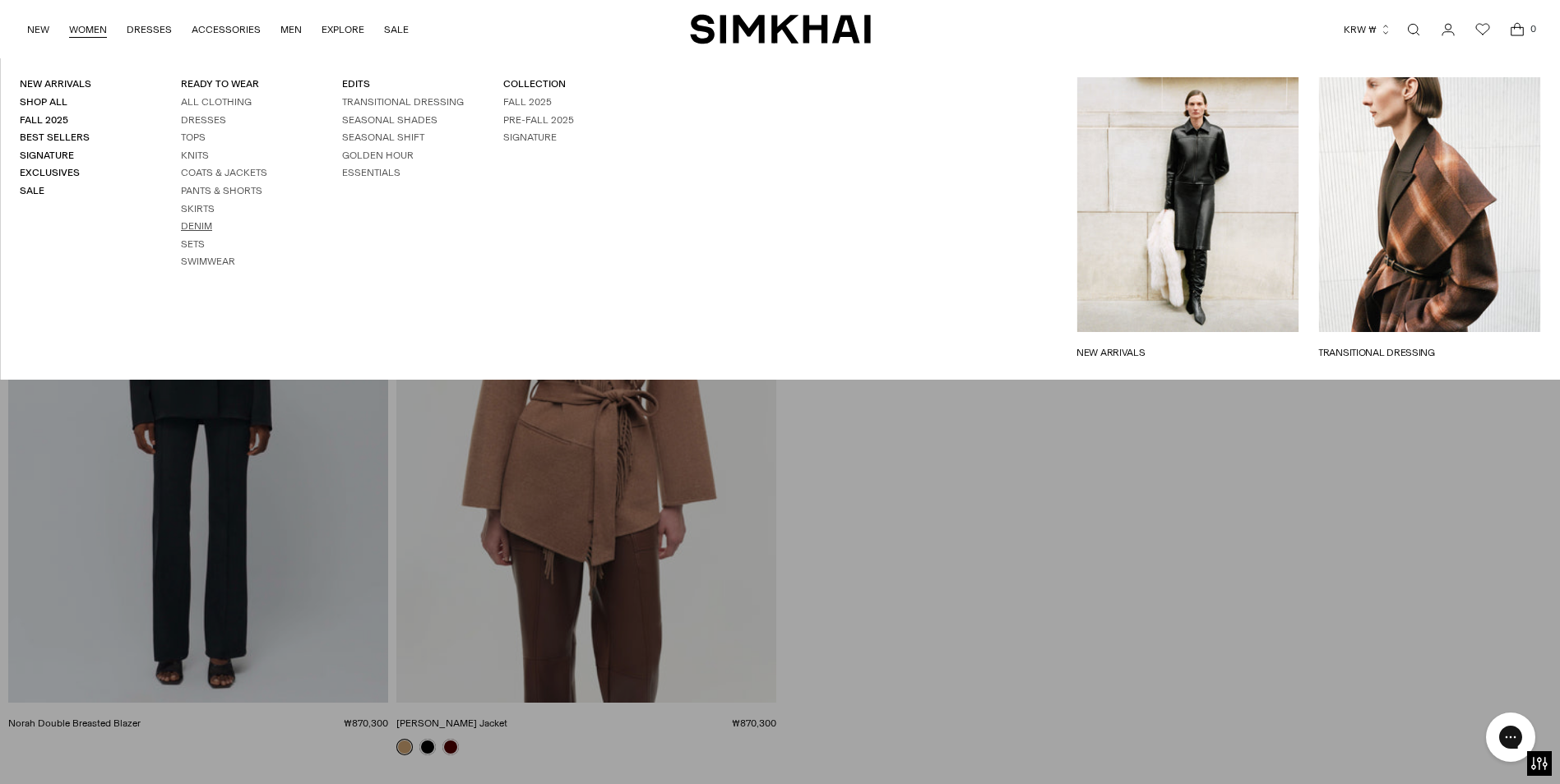
click at [206, 229] on link "Denim" at bounding box center [196, 225] width 32 height 11
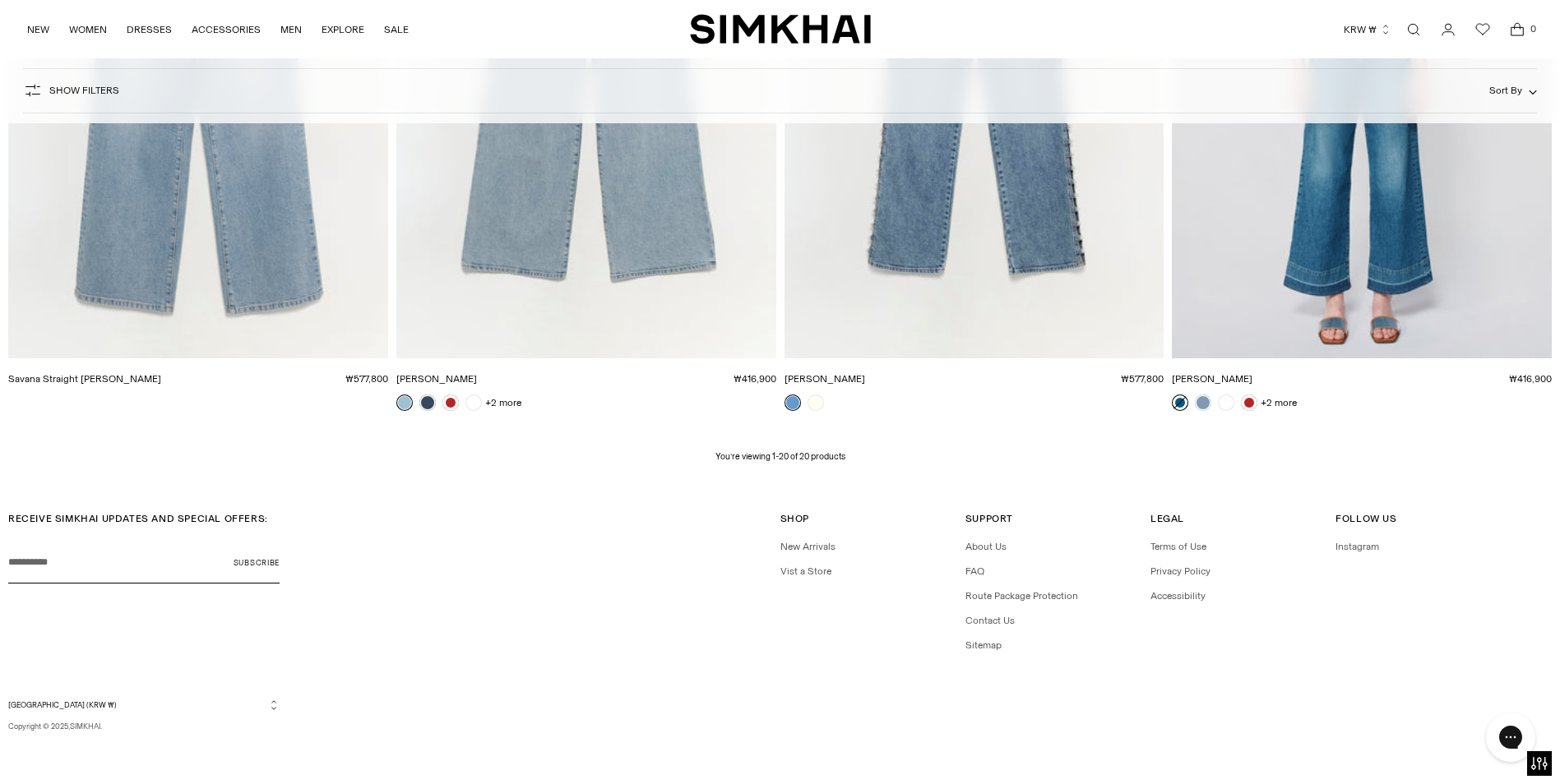
scroll to position [3030, 0]
